Goal: Check status

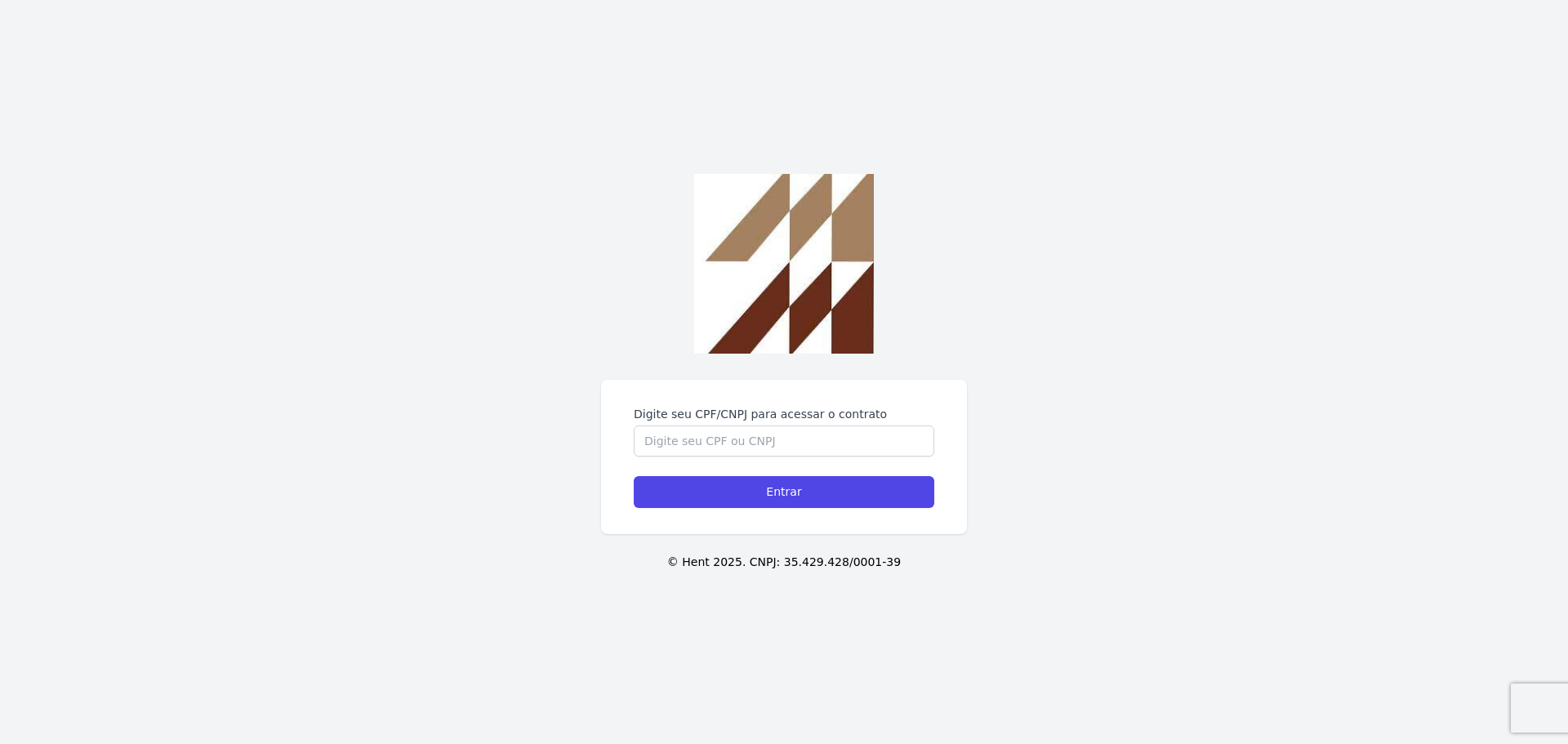
click at [690, 357] on div "Digite seu CPF/CNPJ para acessar o contrato Entrar © Hent 2025. CNPJ: 35.429.42…" at bounding box center [784, 372] width 1568 height 744
click at [679, 435] on input "Digite seu CPF/CNPJ para acessar o contrato" at bounding box center [784, 441] width 300 height 31
type input "41963988809"
click at [634, 477] on input "Entrar" at bounding box center [784, 492] width 300 height 32
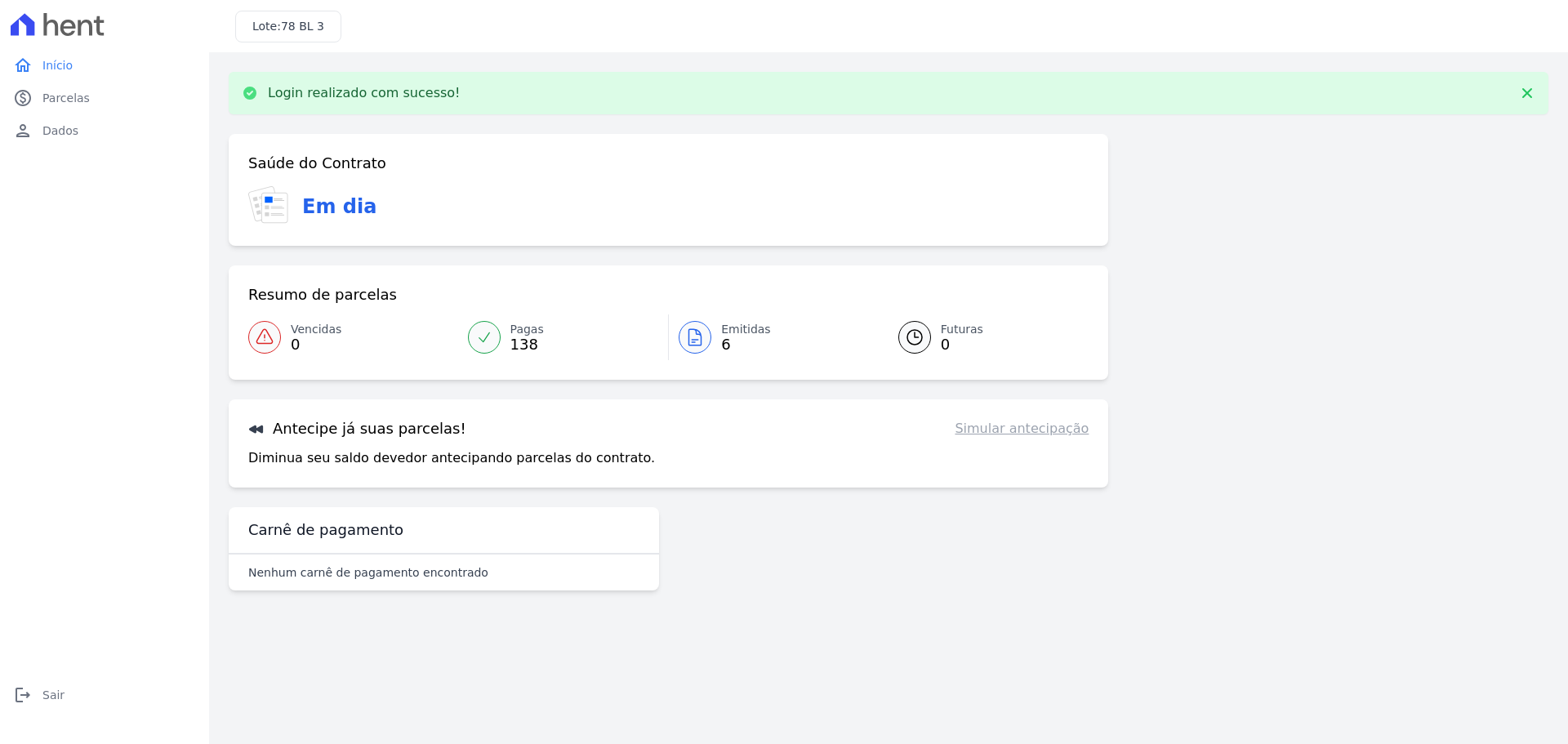
click at [689, 338] on icon at bounding box center [695, 337] width 12 height 16
